Goal: Navigation & Orientation: Find specific page/section

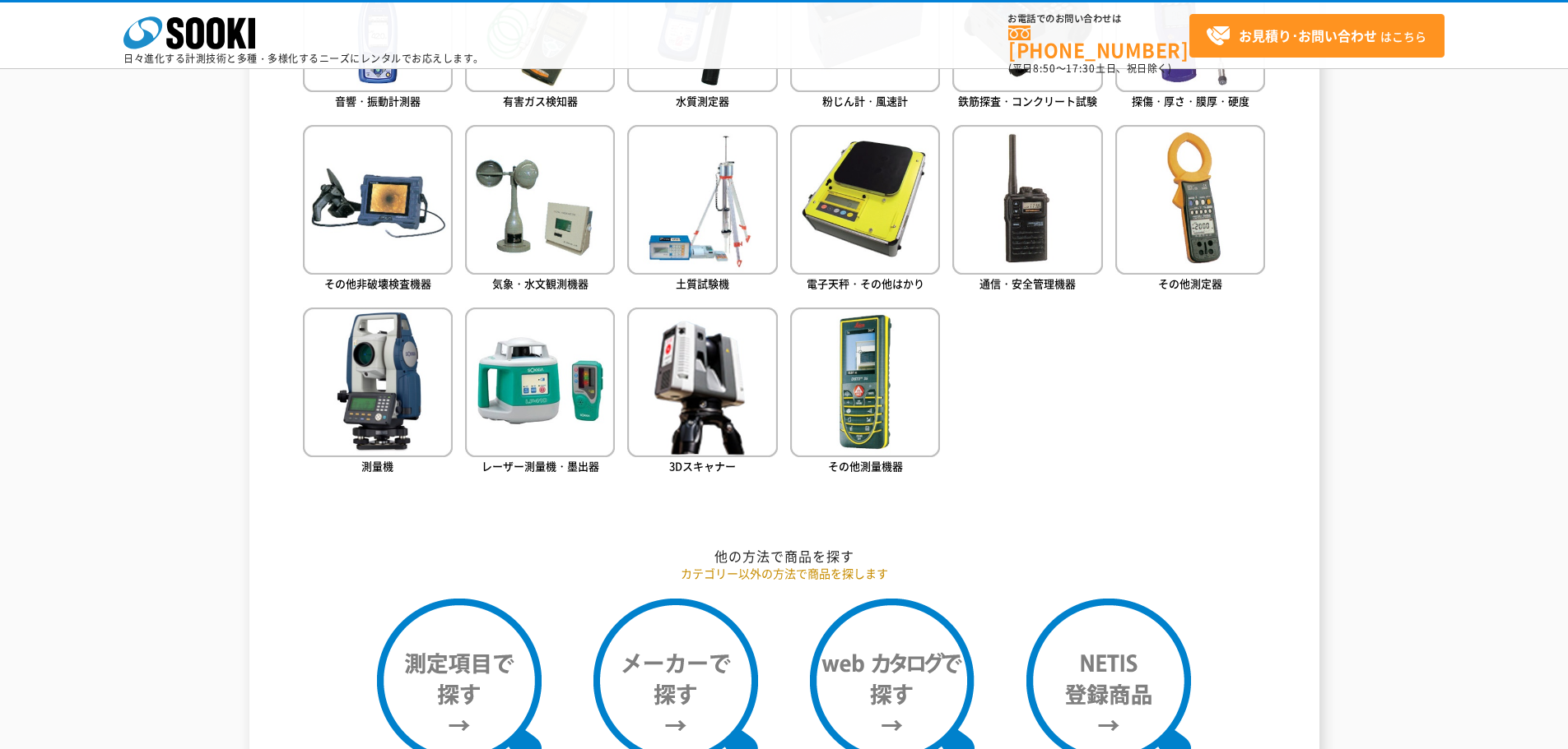
scroll to position [576, 0]
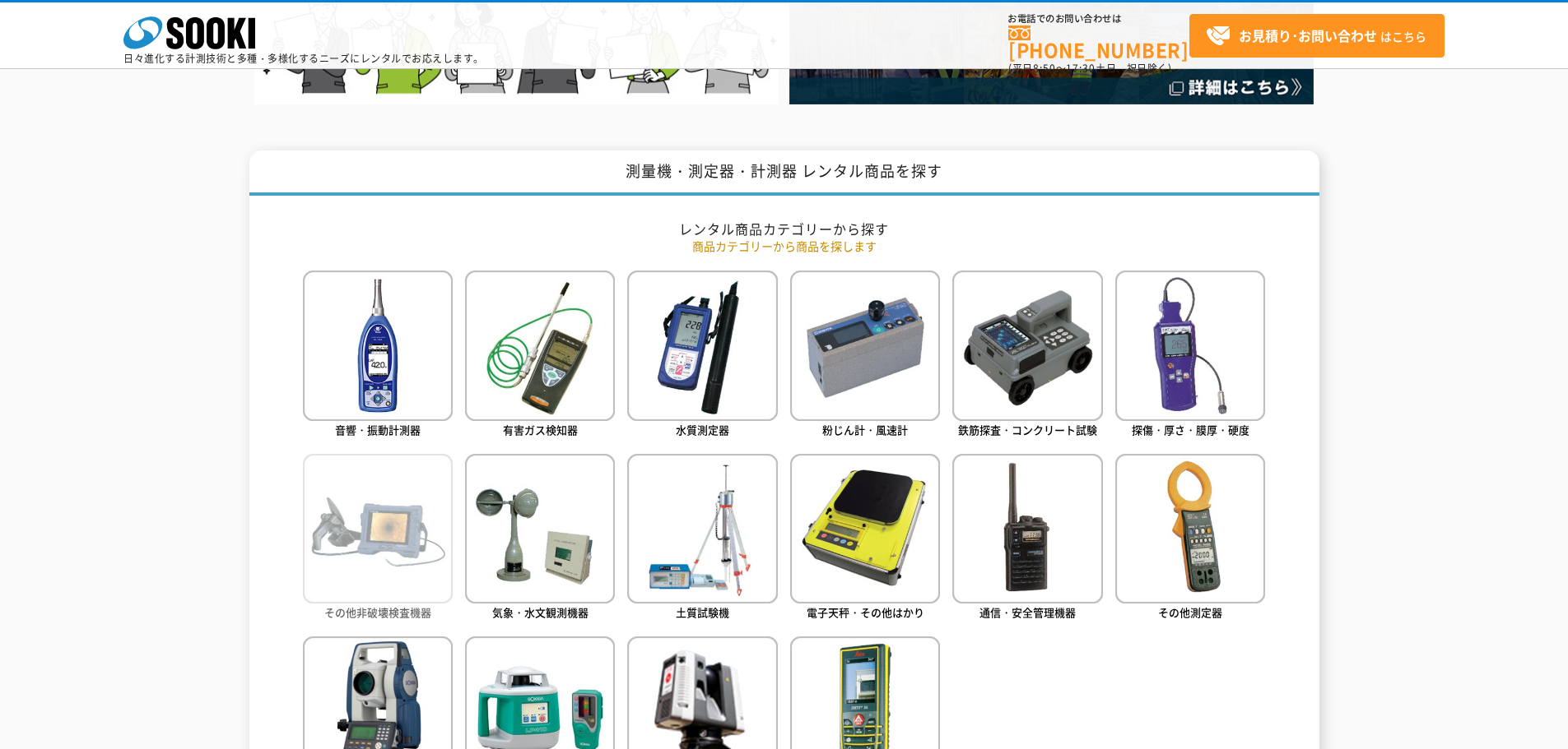
click at [384, 600] on img at bounding box center [377, 529] width 150 height 149
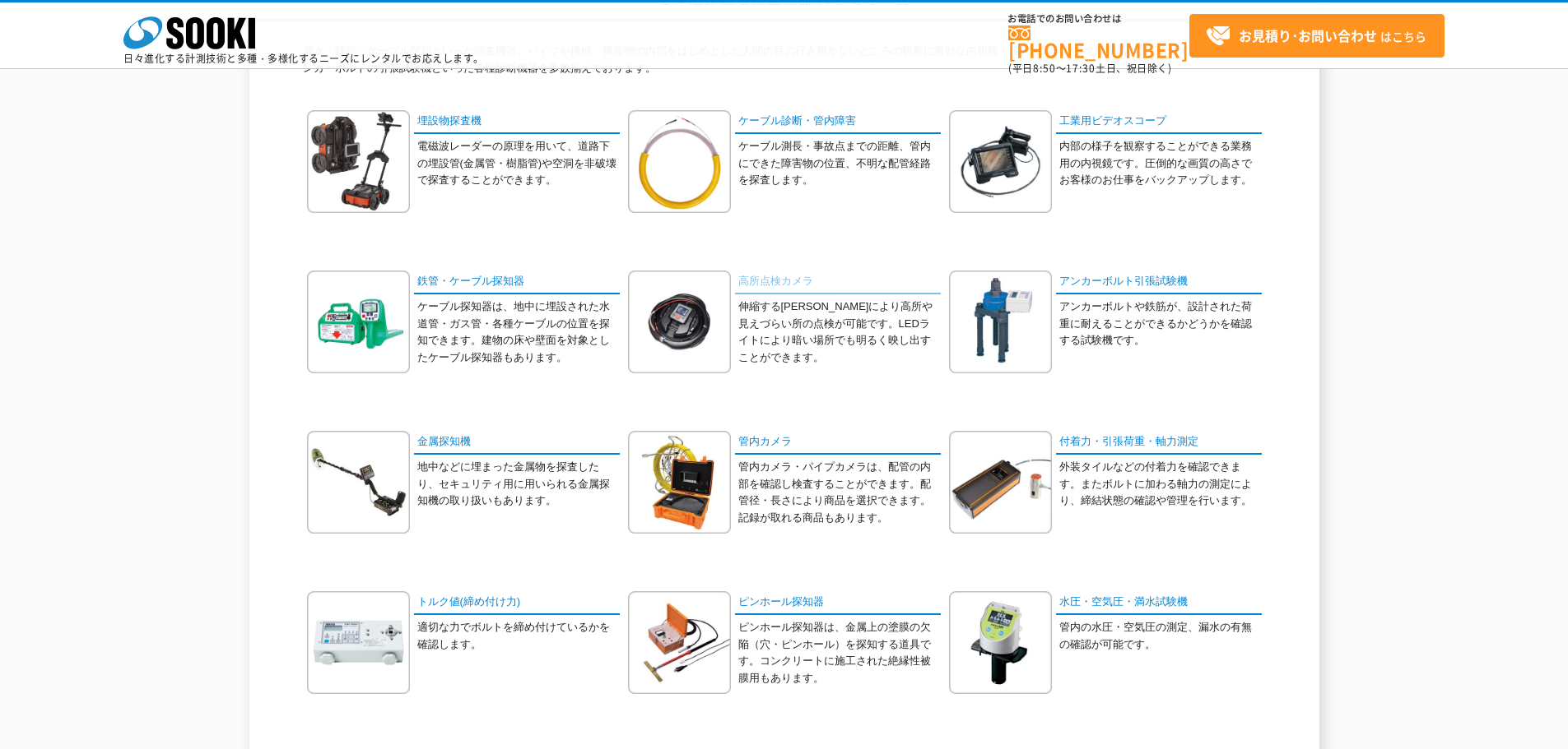
click at [770, 283] on link "高所点検カメラ" at bounding box center [837, 282] width 206 height 24
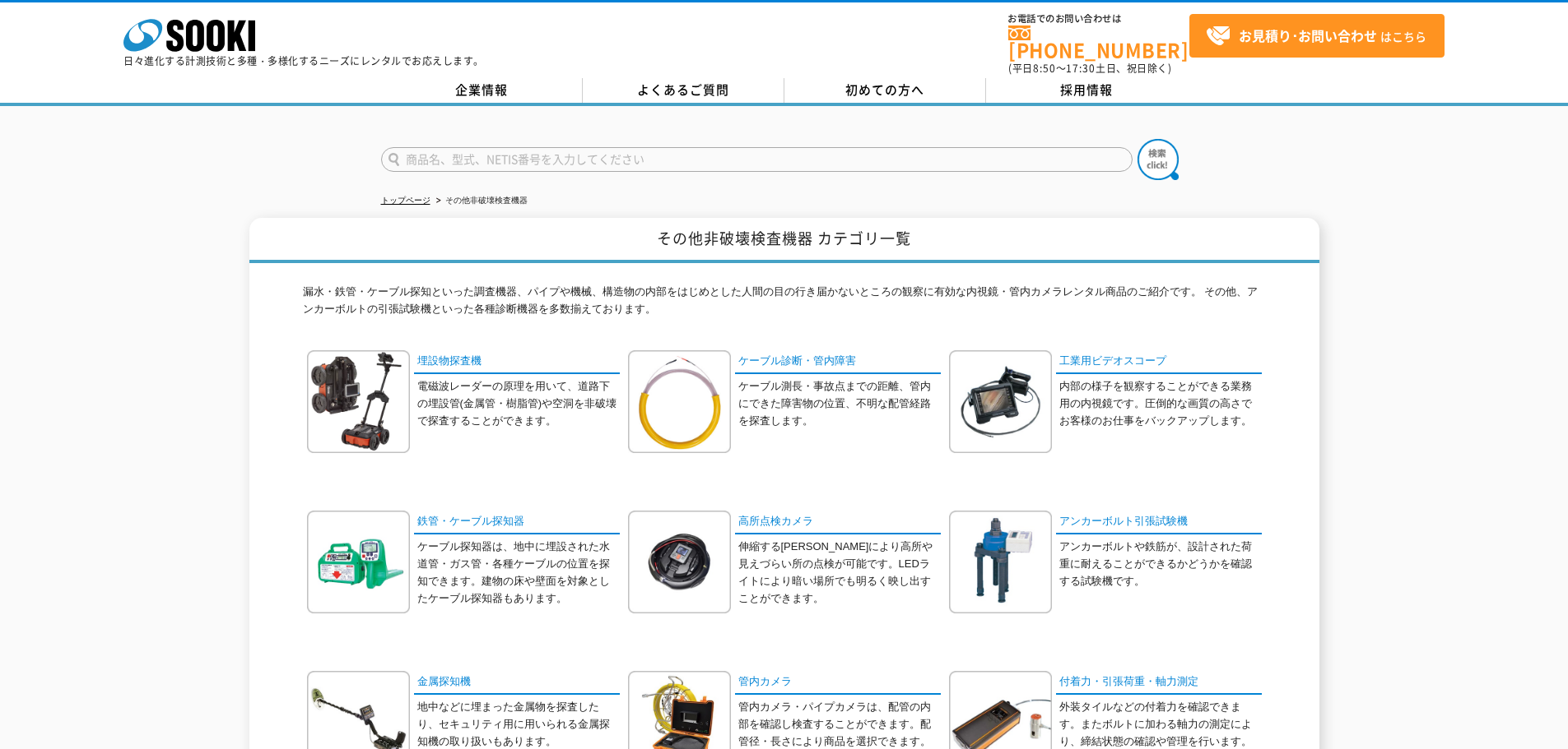
scroll to position [164, 0]
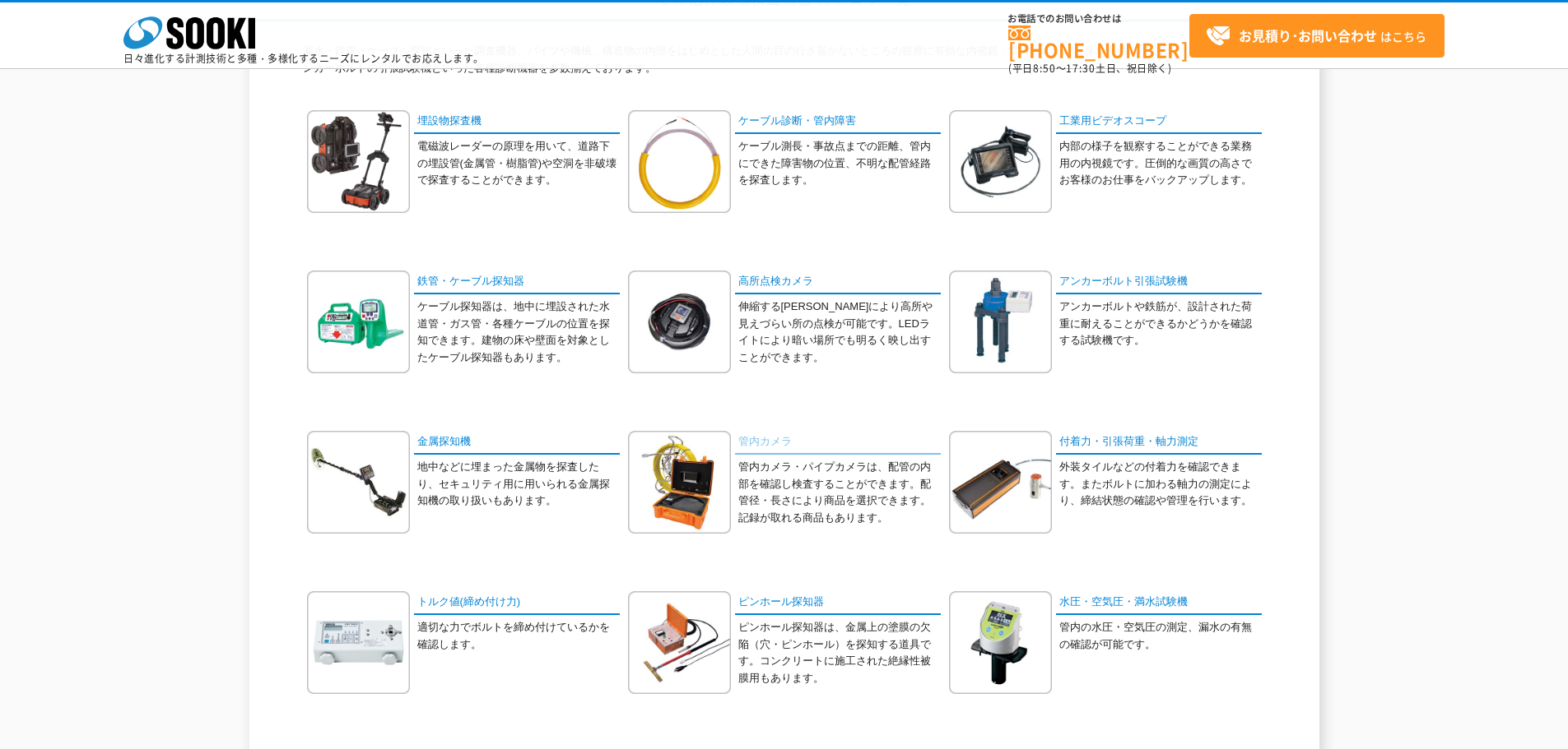
click at [769, 445] on link "管内カメラ" at bounding box center [837, 443] width 206 height 24
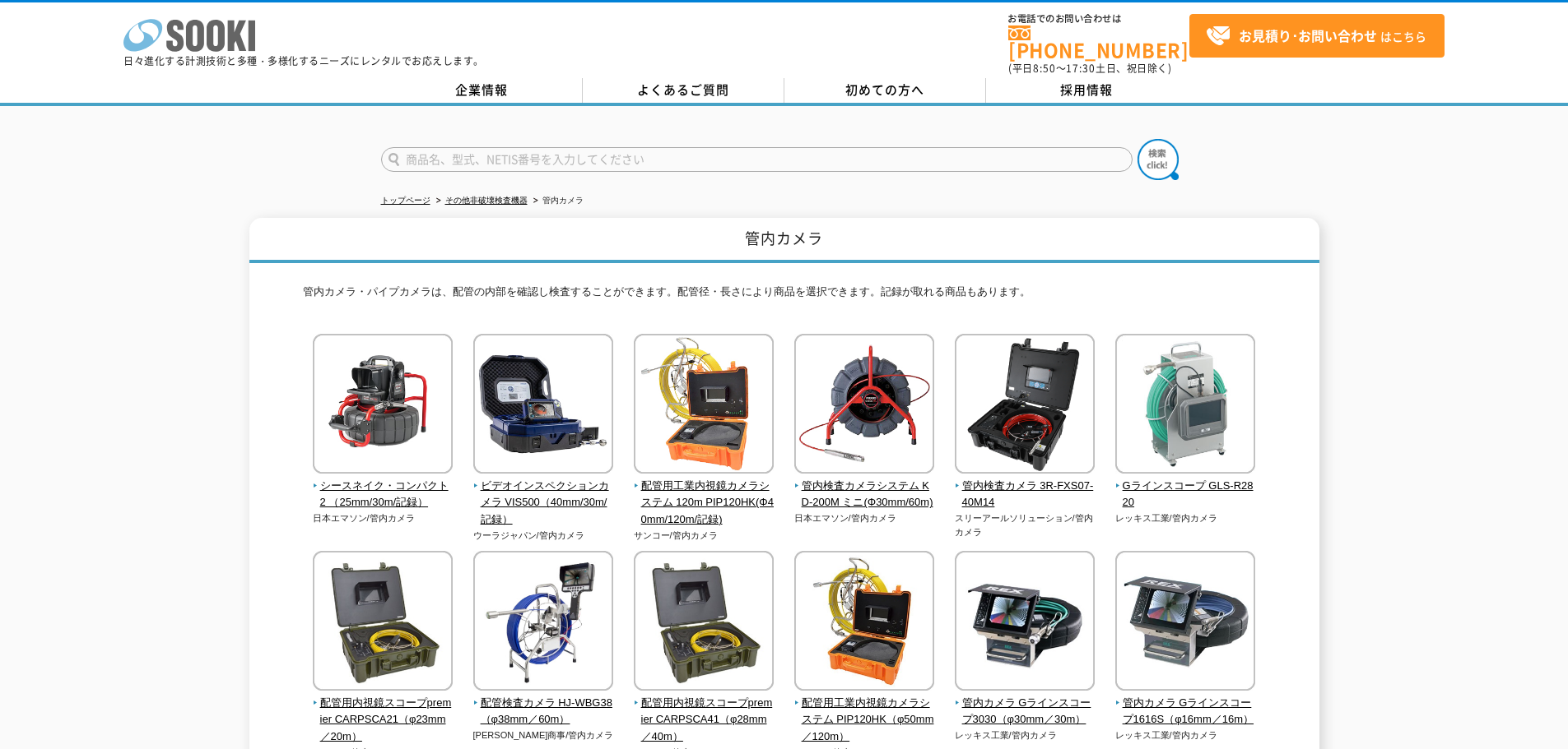
click at [186, 35] on icon at bounding box center [196, 35] width 18 height 32
